Goal: Task Accomplishment & Management: Manage account settings

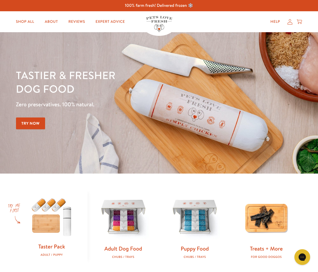
click at [290, 23] on icon at bounding box center [289, 22] width 5 height 6
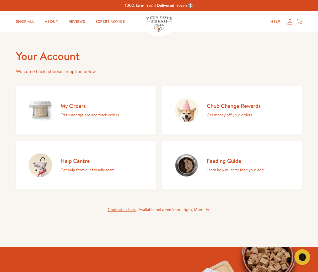
click at [71, 106] on h2 "My Orders" at bounding box center [90, 106] width 58 height 7
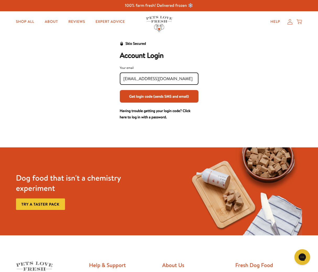
type input "[EMAIL_ADDRESS][DOMAIN_NAME]"
click at [159, 99] on button "Get login code (sends SMS and email)" at bounding box center [159, 96] width 79 height 13
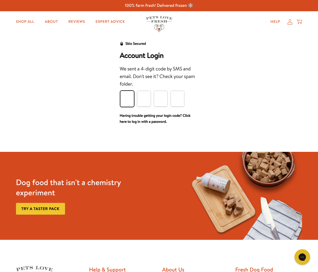
type input "4"
type input "0"
type input "6"
type input "2"
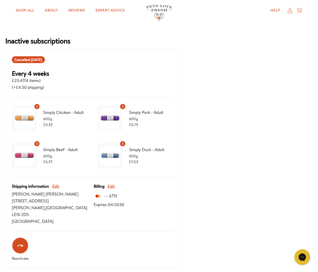
scroll to position [74, 0]
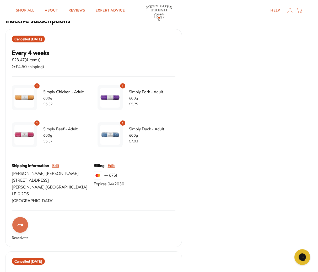
click at [20, 224] on icon "Reactivate" at bounding box center [20, 225] width 5 height 2
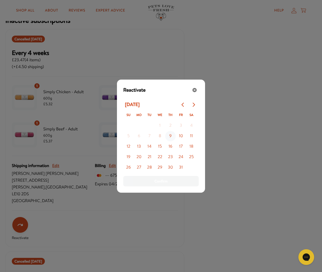
click at [170, 136] on button "9" at bounding box center [170, 136] width 10 height 10
click at [182, 137] on button "10" at bounding box center [181, 136] width 10 height 10
click at [165, 181] on span "Confirm" at bounding box center [160, 182] width 13 height 6
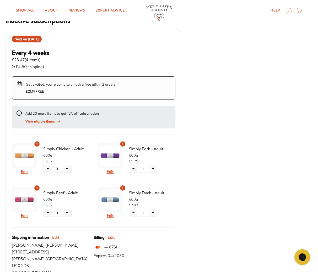
click at [61, 121] on icon at bounding box center [59, 121] width 4 height 4
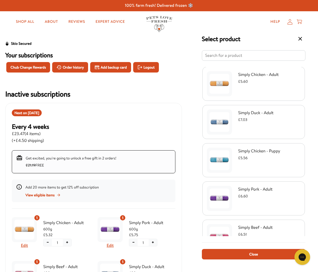
scroll to position [1, 0]
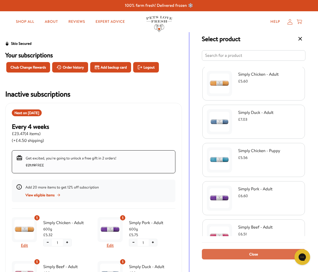
click at [234, 260] on button "Close" at bounding box center [254, 254] width 104 height 10
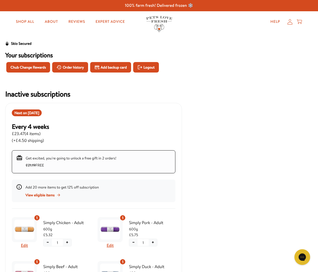
scroll to position [204, 0]
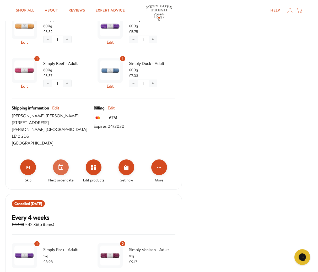
click at [61, 164] on icon "Set your next order date" at bounding box center [61, 167] width 6 height 6
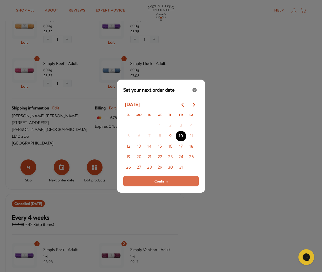
click at [158, 182] on span "Confirm" at bounding box center [160, 182] width 13 height 6
